Goal: Transaction & Acquisition: Obtain resource

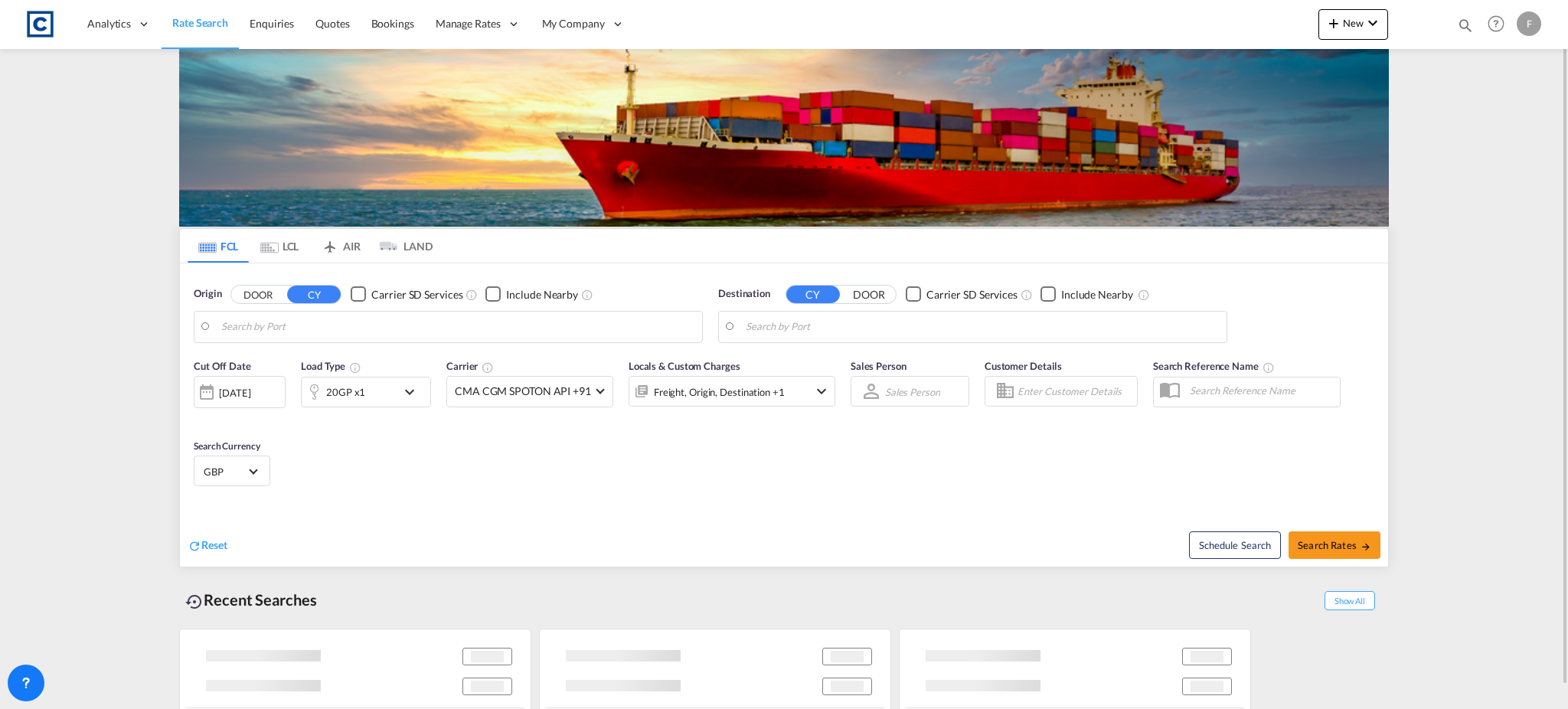
type input "[GEOGRAPHIC_DATA], GBSOU"
type input "Ad Dammam, SADMM"
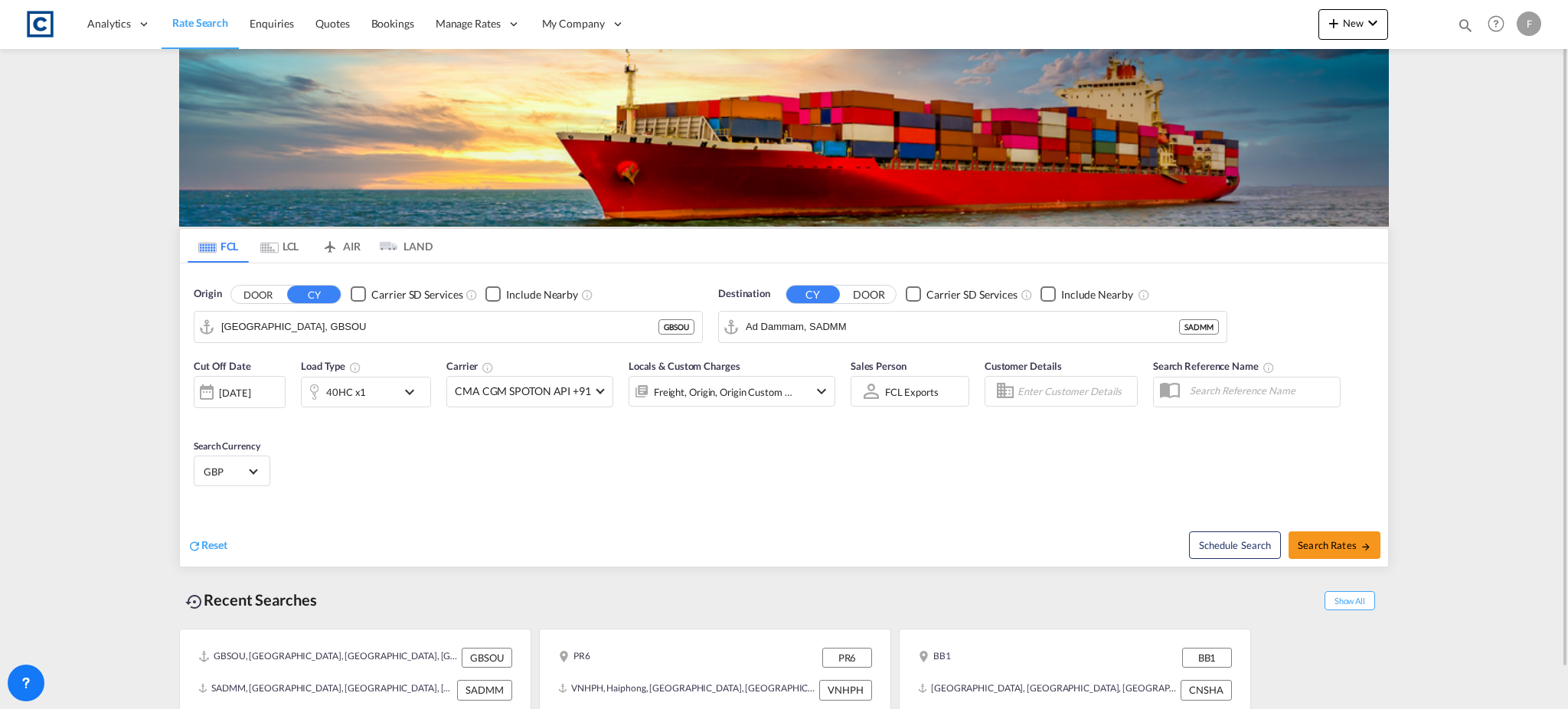
click at [249, 296] on button "DOOR" at bounding box center [258, 294] width 54 height 17
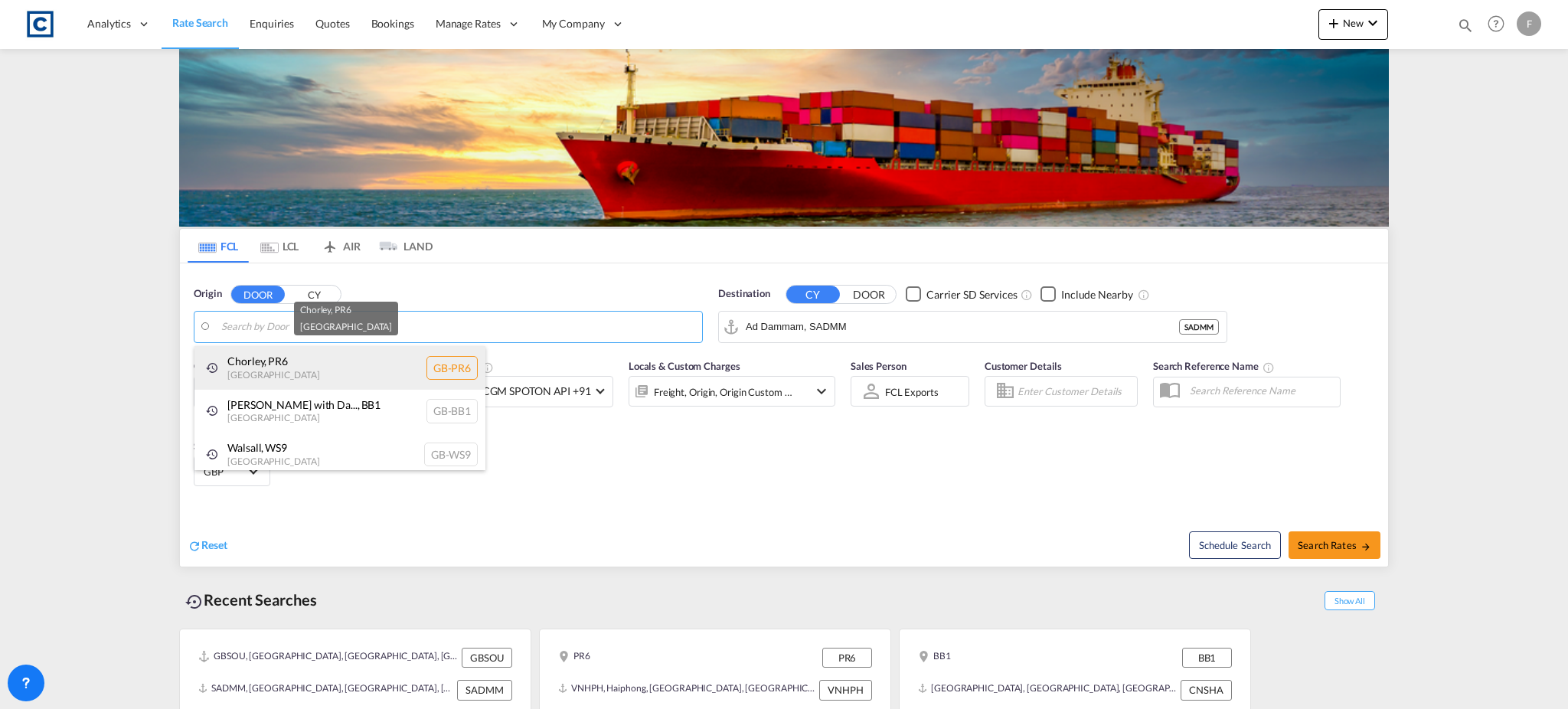
click at [265, 365] on div "Chorley , PR6 [GEOGRAPHIC_DATA] [GEOGRAPHIC_DATA]-PR6" at bounding box center [339, 368] width 291 height 44
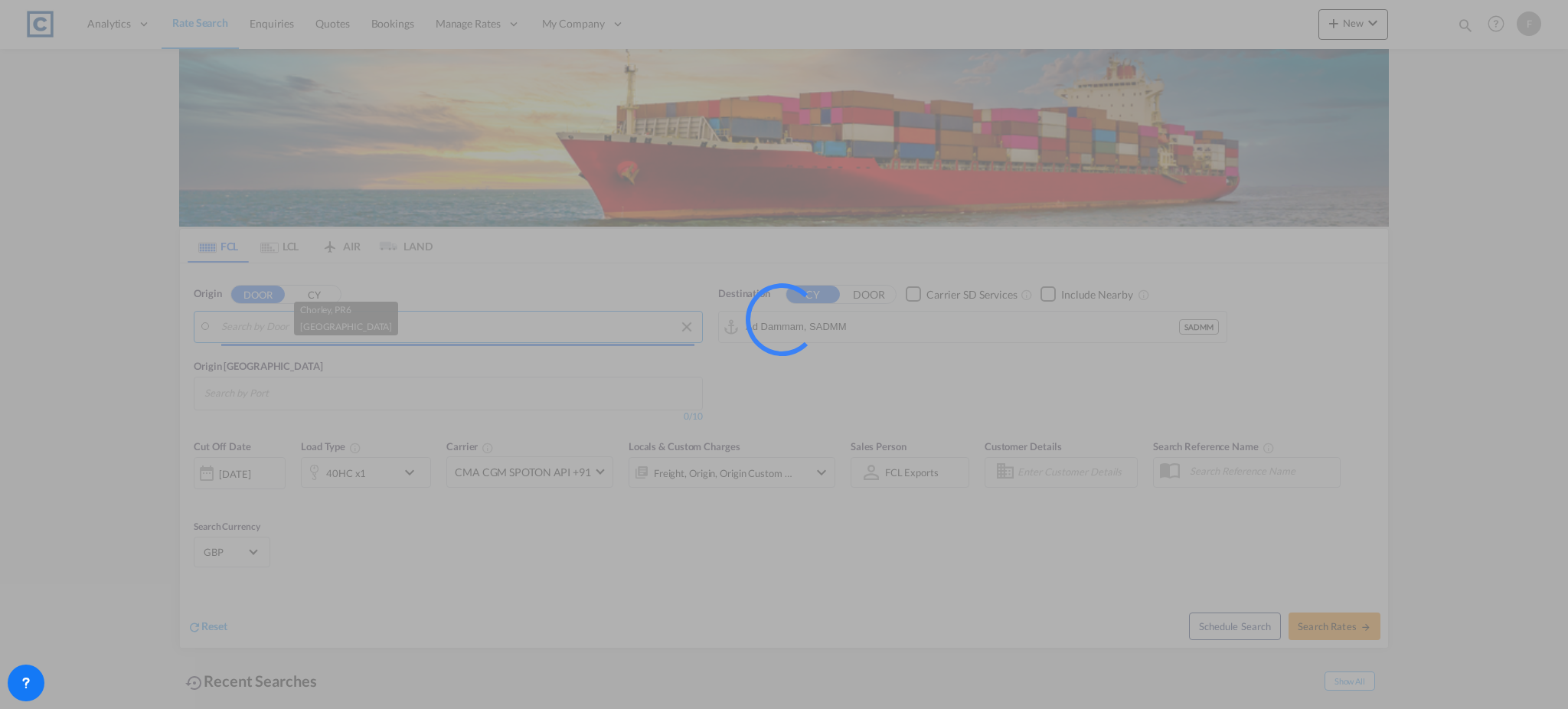
type input "GB-PR6, Chorley"
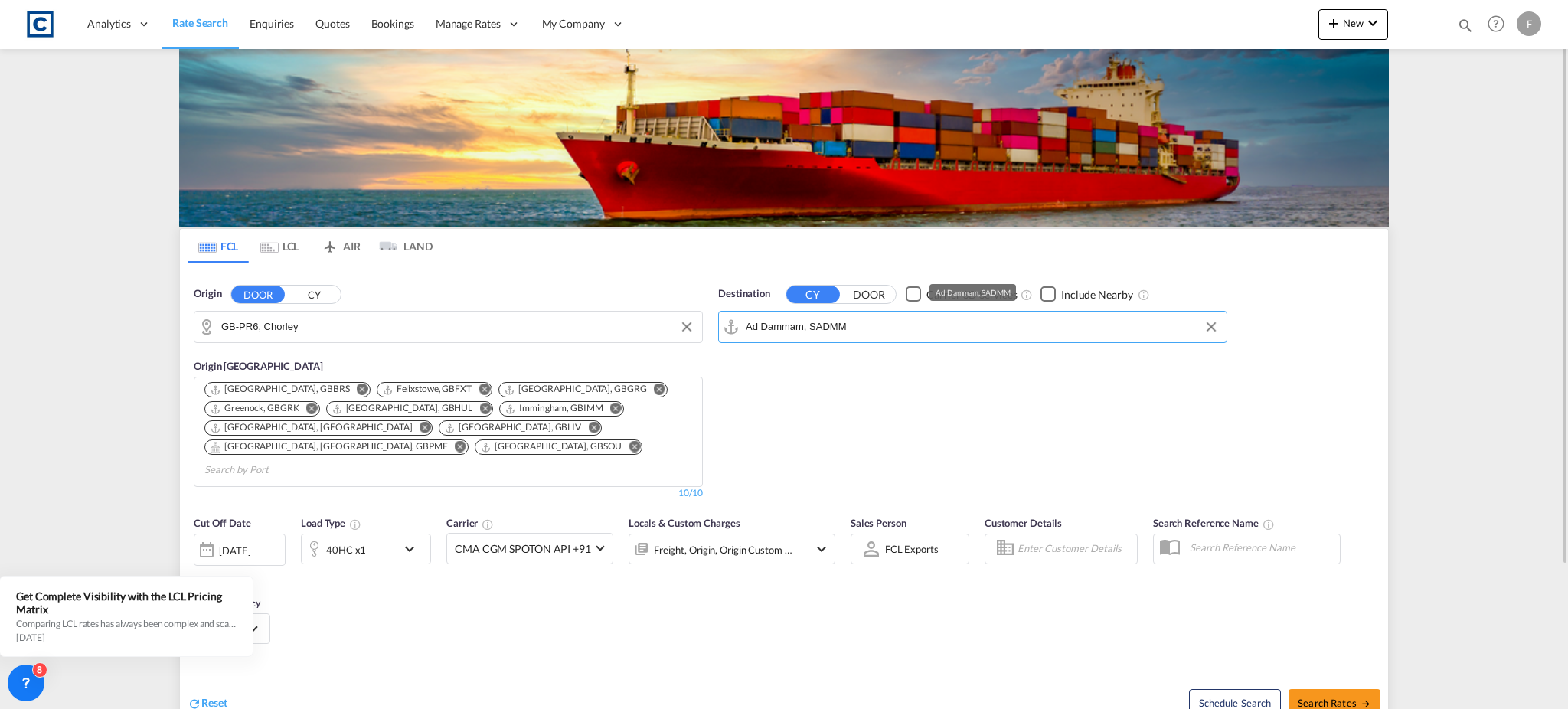
click at [839, 326] on input "Ad Dammam, SADMM" at bounding box center [982, 327] width 473 height 23
click at [884, 374] on div "Haiphong Viet Nam VNHPH" at bounding box center [864, 369] width 291 height 46
type input "Haiphong, VNHPH"
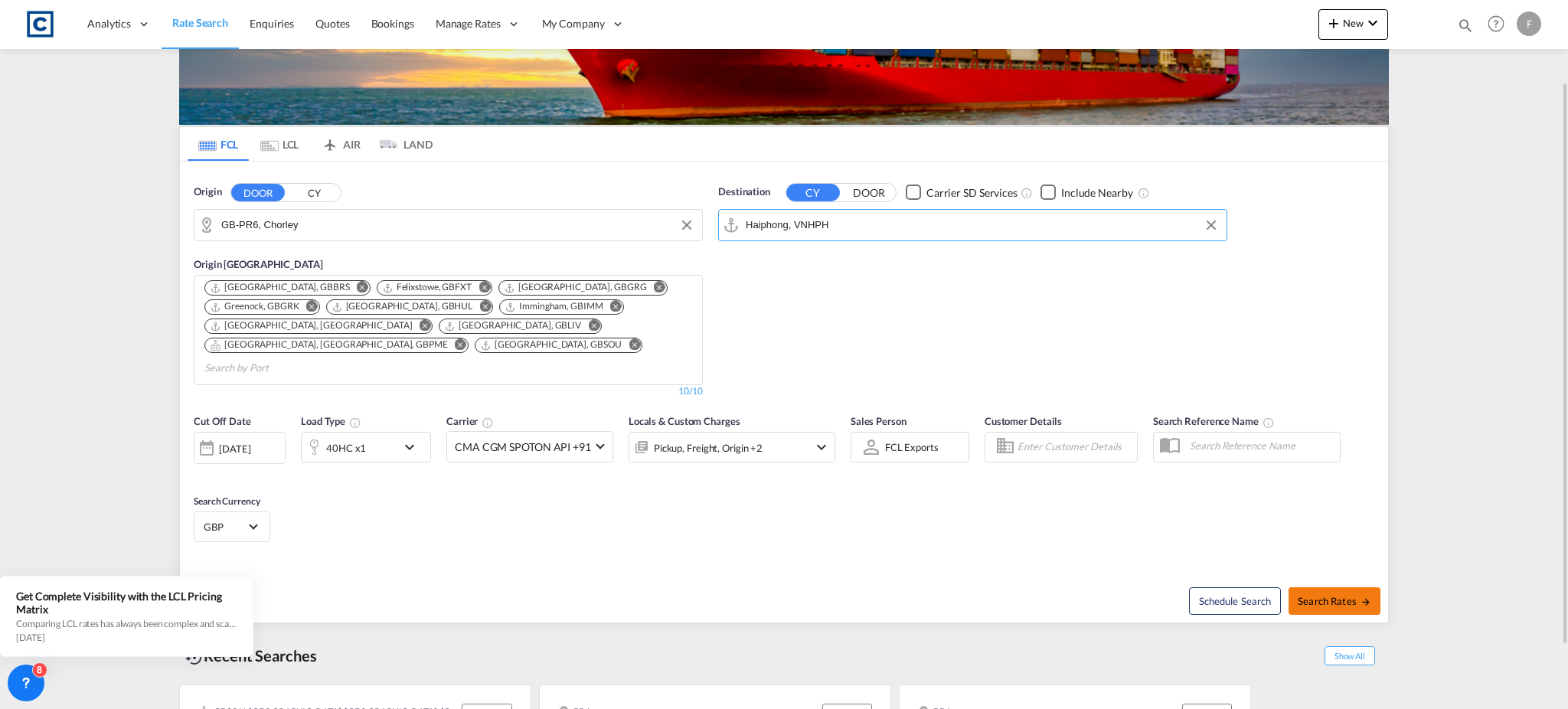
click at [1348, 587] on button "Search Rates" at bounding box center [1334, 600] width 92 height 27
type input "PR6 to VNHPH / [DATE]"
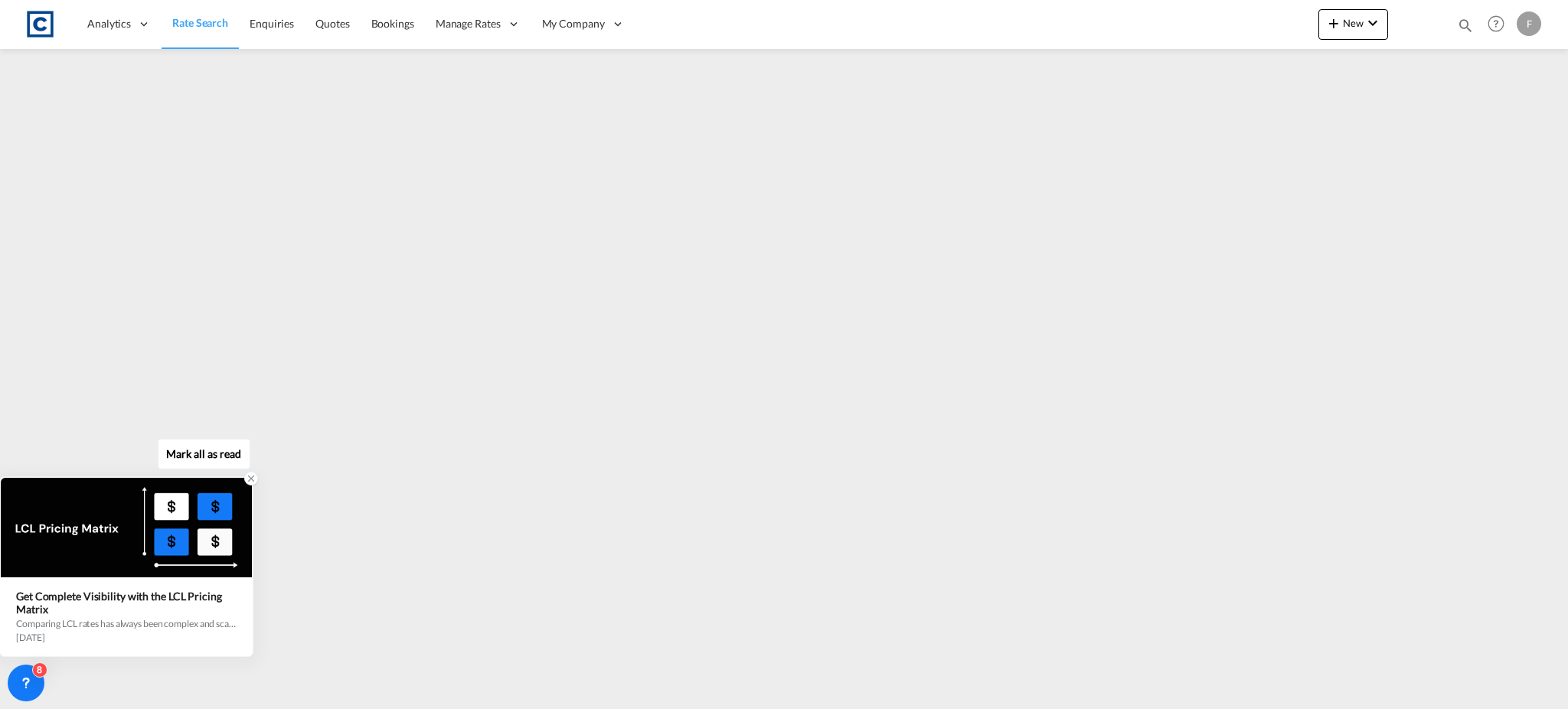
click at [248, 479] on icon at bounding box center [251, 478] width 11 height 11
